Goal: Find specific page/section: Find specific page/section

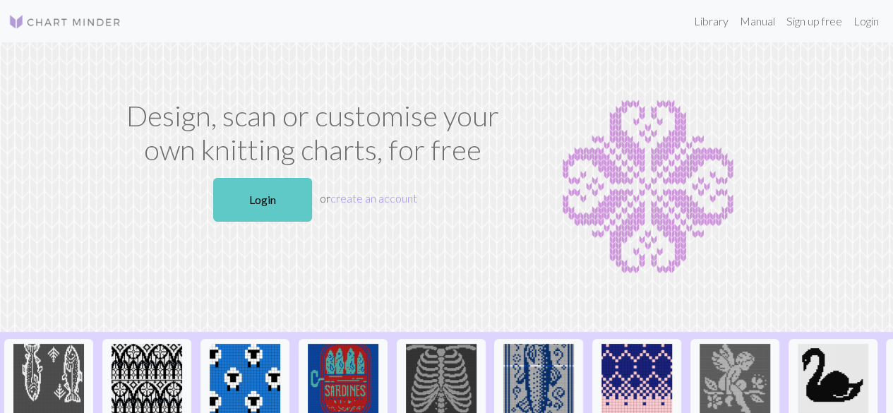
click at [280, 186] on link "Login" at bounding box center [262, 200] width 99 height 44
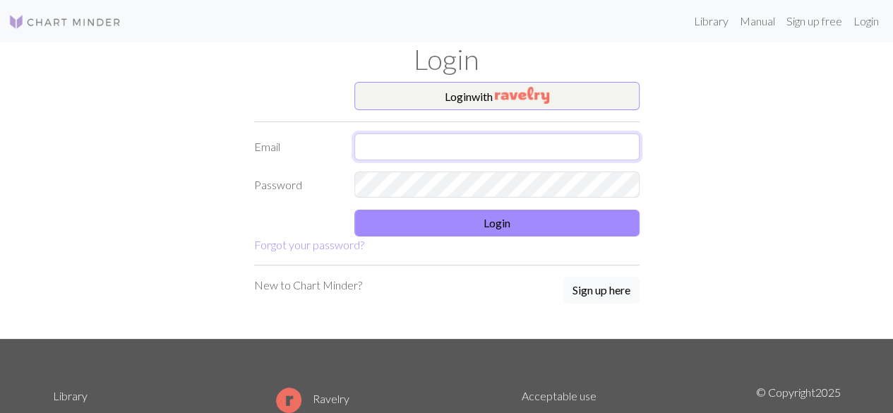
type input "[EMAIL_ADDRESS][DOMAIN_NAME]"
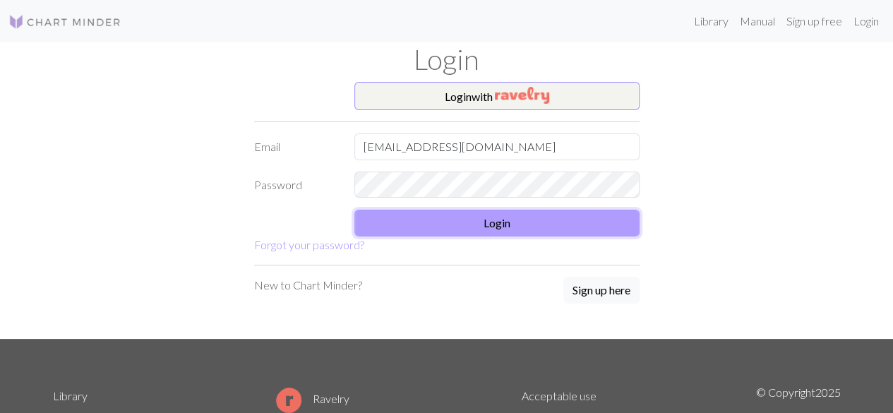
click at [435, 225] on button "Login" at bounding box center [496, 223] width 285 height 27
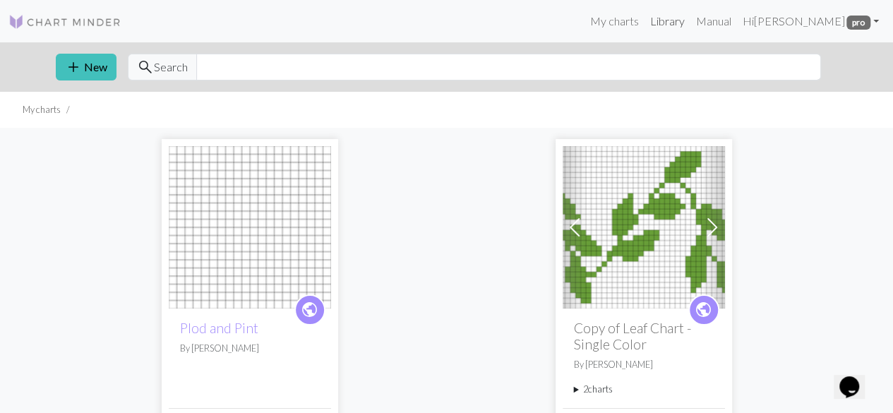
click at [688, 25] on link "Library" at bounding box center [667, 21] width 46 height 28
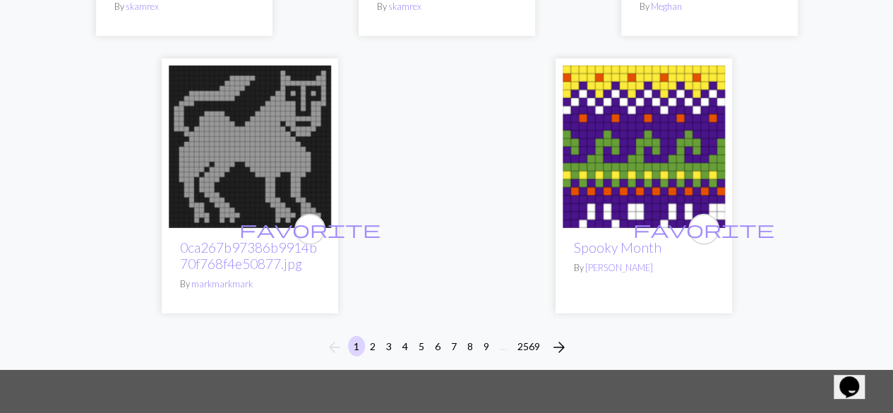
scroll to position [4615, 0]
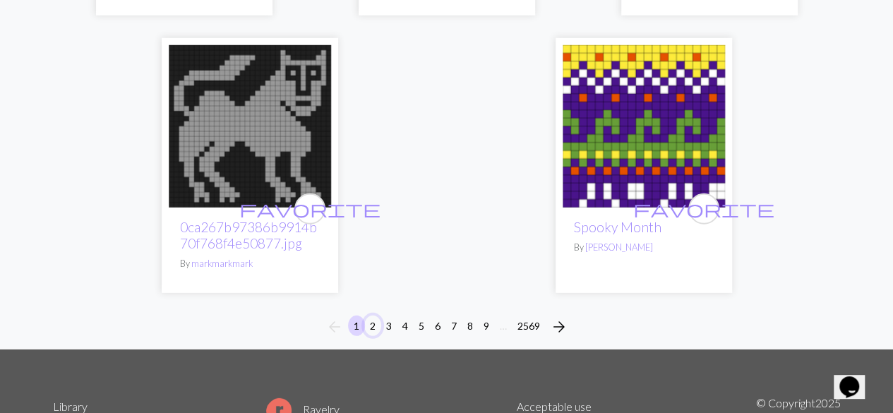
click at [375, 320] on button "2" at bounding box center [372, 326] width 17 height 20
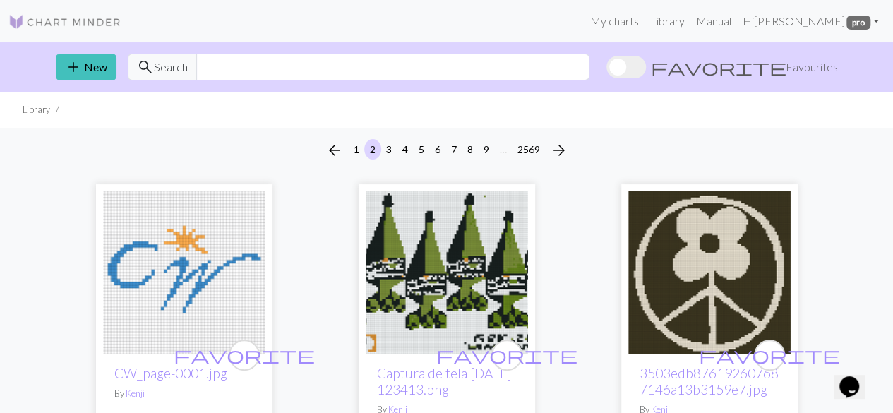
click at [179, 80] on div "add New search Search favorite Favourites" at bounding box center [446, 66] width 805 height 49
click at [172, 68] on span "Search" at bounding box center [171, 67] width 34 height 17
click at [212, 66] on input "text" at bounding box center [392, 67] width 393 height 27
type input "m"
type input "snow"
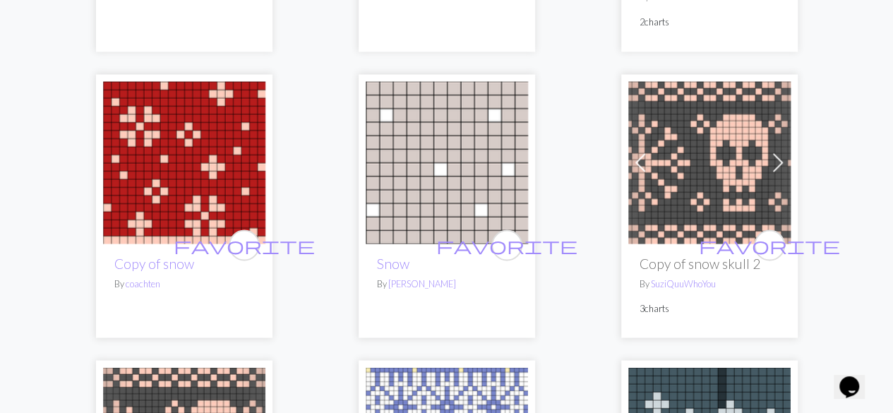
scroll to position [3869, 0]
